Goal: Task Accomplishment & Management: Complete application form

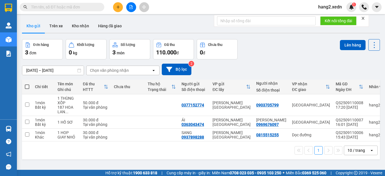
click at [365, 17] on icon "close" at bounding box center [363, 18] width 4 height 4
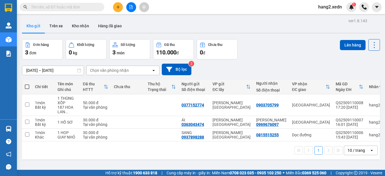
scroll to position [26, 0]
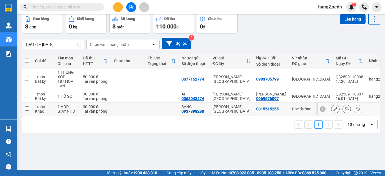
click at [142, 109] on td at bounding box center [128, 109] width 34 height 13
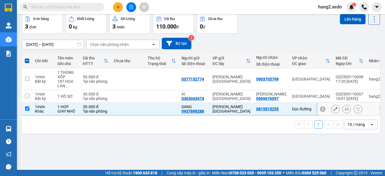
click at [28, 109] on input "checkbox" at bounding box center [27, 109] width 4 height 4
checkbox input "false"
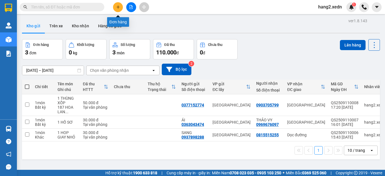
click at [119, 5] on icon "plus" at bounding box center [118, 7] width 4 height 4
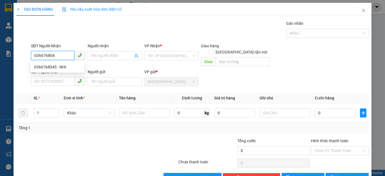
type input "0366768045"
click at [47, 69] on div "0366768045 - NHI" at bounding box center [57, 67] width 47 height 6
type input "NHI"
type input "CHỢ ĐẦU MỐI"
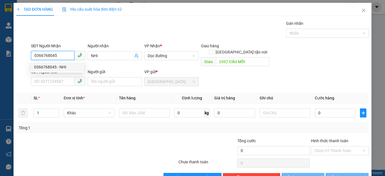
type input "550.000"
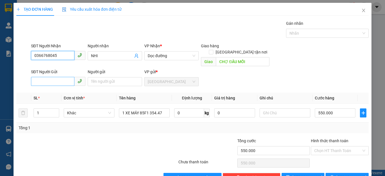
type input "0366768045"
click at [56, 77] on input "SĐT Người Gửi" at bounding box center [52, 81] width 43 height 9
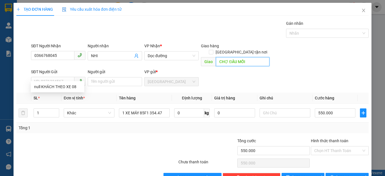
click at [262, 57] on input "CHỢ ĐẦU MỐI" at bounding box center [243, 61] width 54 height 9
click at [183, 53] on span "Dọc đường" at bounding box center [172, 56] width 48 height 8
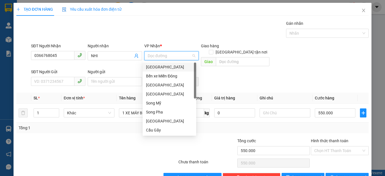
click at [157, 66] on div "[GEOGRAPHIC_DATA]" at bounding box center [169, 67] width 47 height 6
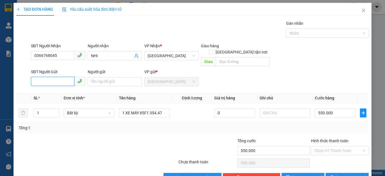
click at [54, 77] on input "SĐT Người Gửi" at bounding box center [52, 81] width 43 height 9
type input "0974710446"
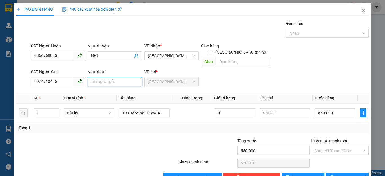
click at [109, 77] on input "Người gửi" at bounding box center [115, 81] width 54 height 9
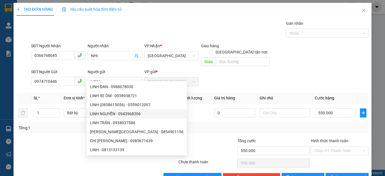
click at [54, 138] on div at bounding box center [67, 148] width 103 height 20
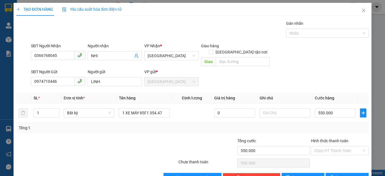
scroll to position [11, 0]
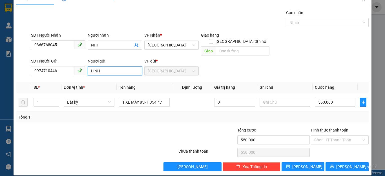
click at [128, 67] on input "LINH" at bounding box center [115, 71] width 54 height 9
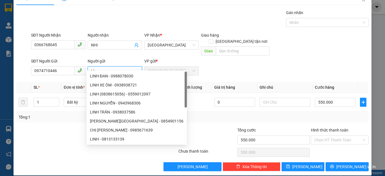
type input "L"
click at [185, 118] on div "Transit Pickup Surcharge Ids Transit Deliver Surcharge Ids Transit Deliver Surc…" at bounding box center [192, 91] width 353 height 162
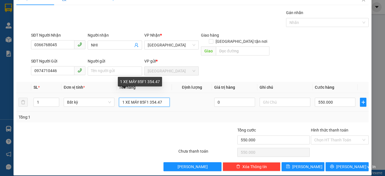
click at [162, 98] on input "1 XE MÁY 85F1 354.47" at bounding box center [144, 102] width 51 height 9
type input "1"
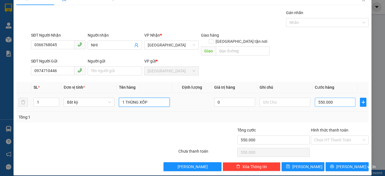
type input "1 THÙNG XỐP"
type input "5"
type input "50"
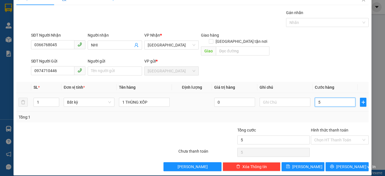
type input "50"
type input "500"
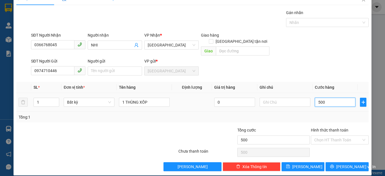
type input "5.000"
type input "50.000"
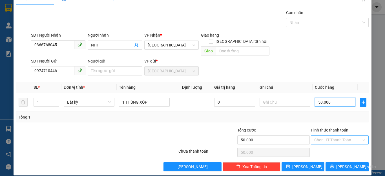
type input "50.000"
click at [333, 136] on input "Hình thức thanh toán" at bounding box center [338, 140] width 47 height 8
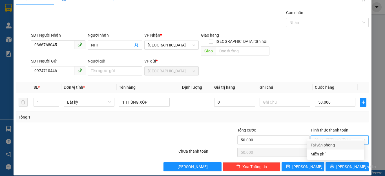
click at [330, 144] on div "Tại văn phòng" at bounding box center [336, 145] width 50 height 6
type input "0"
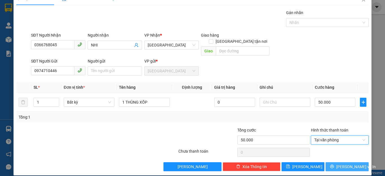
click at [341, 164] on span "Lưu và In" at bounding box center [357, 167] width 40 height 6
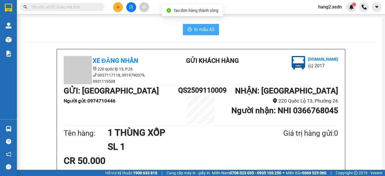
click at [198, 27] on span "In mẫu A5" at bounding box center [204, 29] width 20 height 7
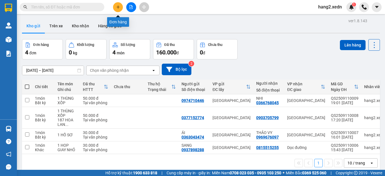
click at [117, 7] on icon "plus" at bounding box center [118, 7] width 4 height 4
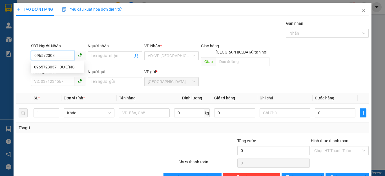
type input "0965723037"
click at [65, 67] on div "0965723037 - DƯƠNG" at bounding box center [57, 67] width 47 height 6
type input "DƯƠNG"
type input "40.000"
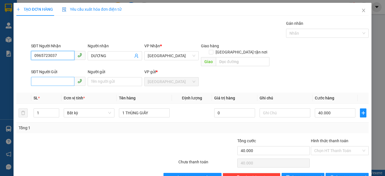
type input "0965723037"
click at [60, 77] on input "SĐT Người Gửi" at bounding box center [52, 81] width 43 height 9
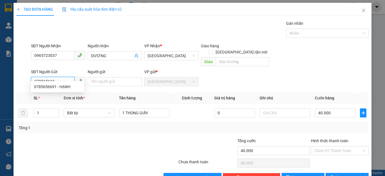
type input "0785656691"
click at [70, 86] on div "0785656691 - HẠNH" at bounding box center [57, 87] width 47 height 6
type input "HẠNH"
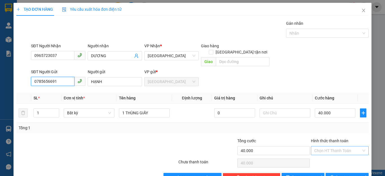
type input "0785656691"
click at [317, 147] on input "Hình thức thanh toán" at bounding box center [338, 151] width 47 height 8
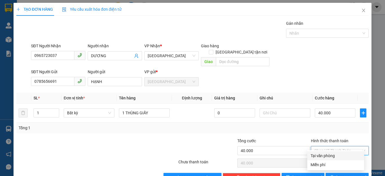
click at [319, 154] on div "Tại văn phòng" at bounding box center [336, 156] width 50 height 6
type input "0"
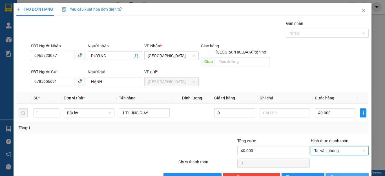
click at [345, 175] on span "Lưu và In" at bounding box center [357, 178] width 40 height 6
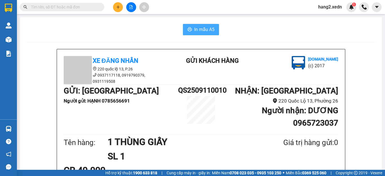
click at [207, 28] on span "In mẫu A5" at bounding box center [204, 29] width 20 height 7
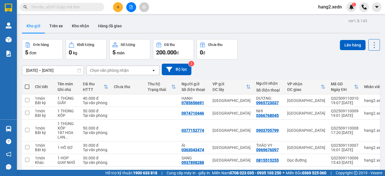
click at [115, 7] on button at bounding box center [118, 7] width 10 height 10
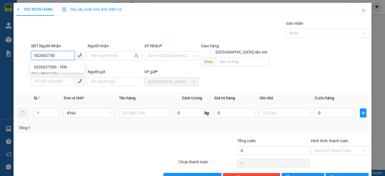
type input "0326627500"
click at [67, 67] on div "0326627500 - TÂN" at bounding box center [57, 67] width 47 height 6
type input "TÂN"
type input "40.000"
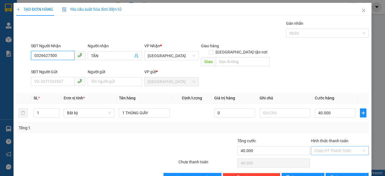
type input "0326627500"
click at [329, 147] on input "Hình thức thanh toán" at bounding box center [338, 151] width 47 height 8
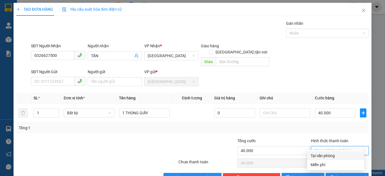
drag, startPoint x: 330, startPoint y: 155, endPoint x: 327, endPoint y: 153, distance: 3.6
click at [330, 155] on div "Tại văn phòng" at bounding box center [336, 156] width 50 height 6
type input "0"
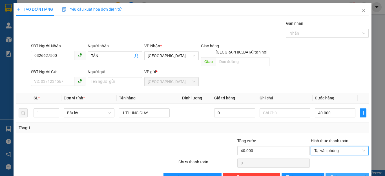
click at [337, 173] on button "Lưu và In" at bounding box center [347, 177] width 43 height 9
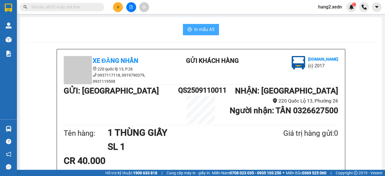
click at [207, 32] on span "In mẫu A5" at bounding box center [204, 29] width 20 height 7
